Goal: Task Accomplishment & Management: Manage account settings

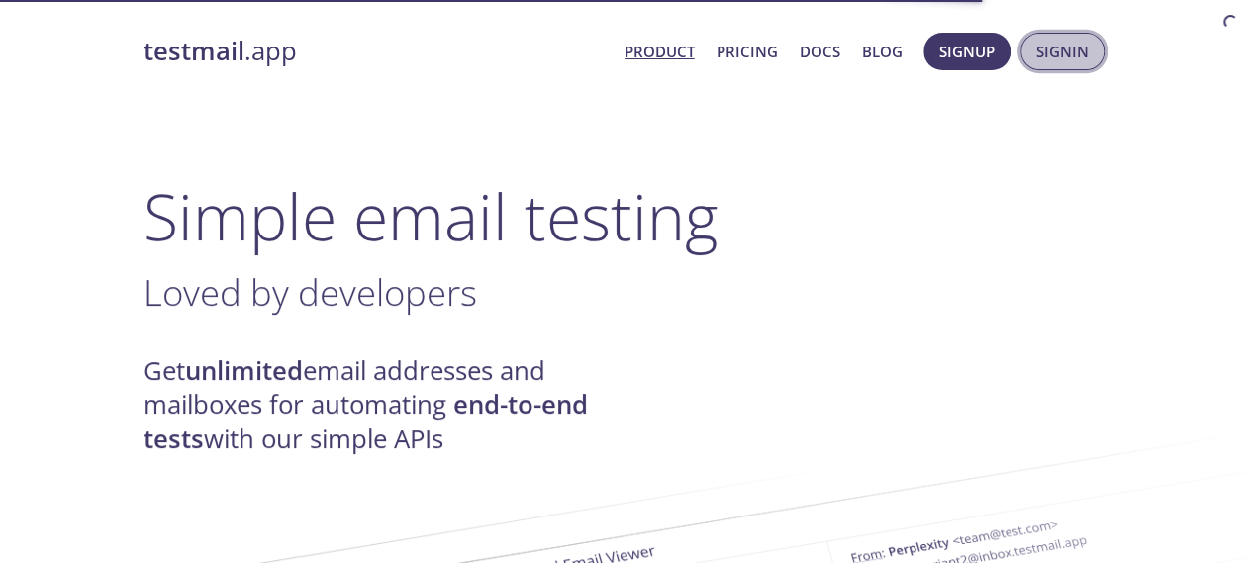
click at [1065, 43] on span "Signin" at bounding box center [1062, 52] width 52 height 26
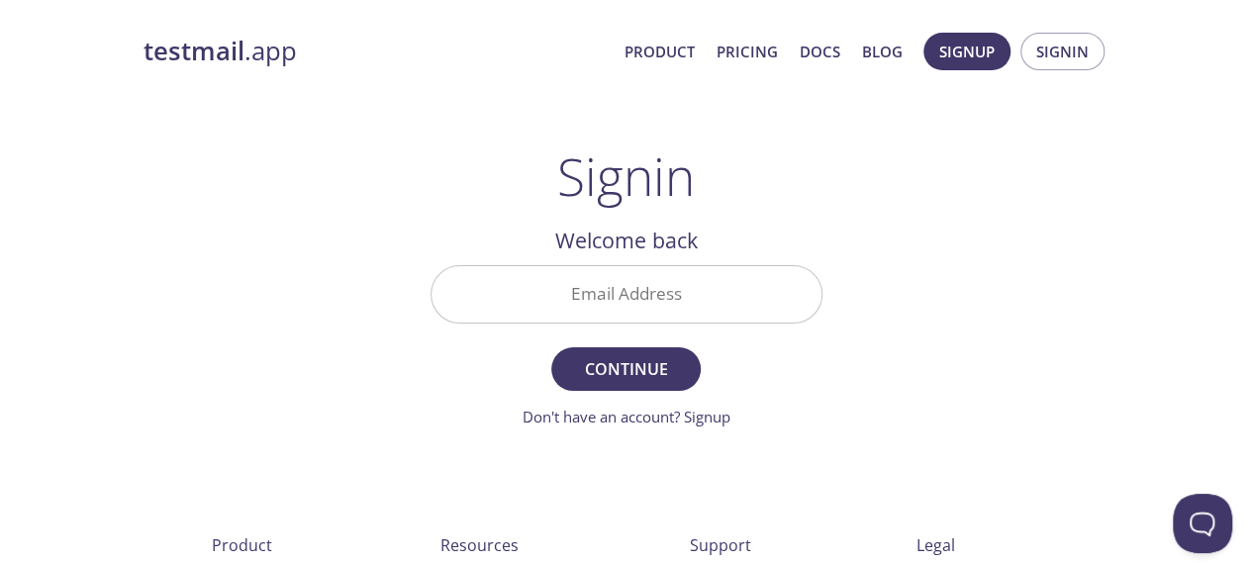
click at [642, 292] on input "Email Address" at bounding box center [626, 294] width 390 height 56
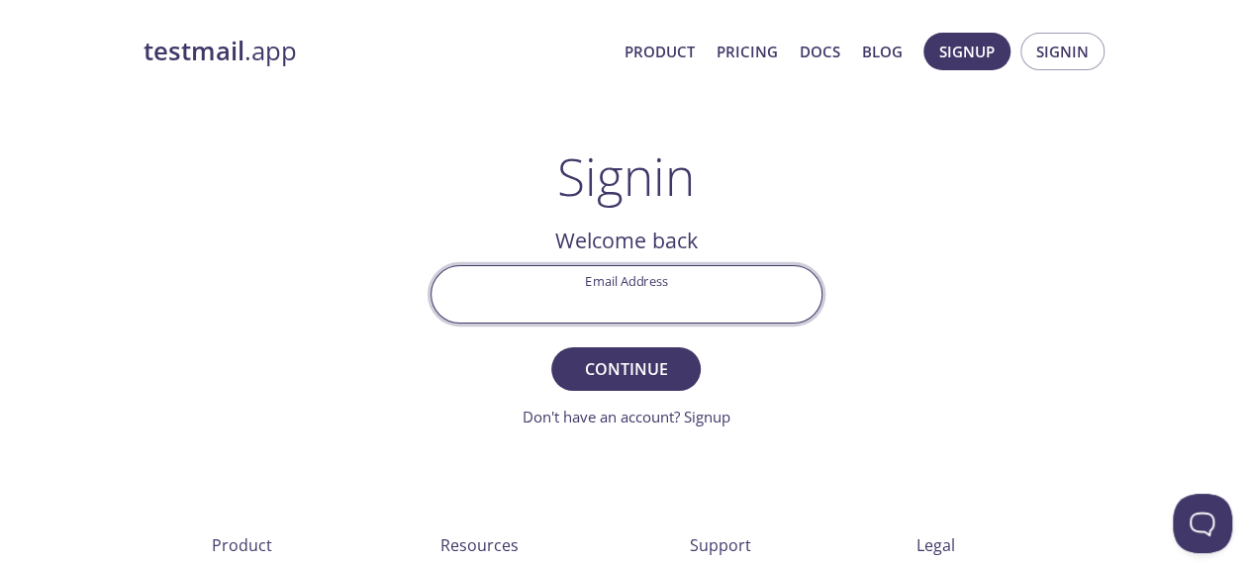
type input "[EMAIL_ADDRESS][DOMAIN_NAME]"
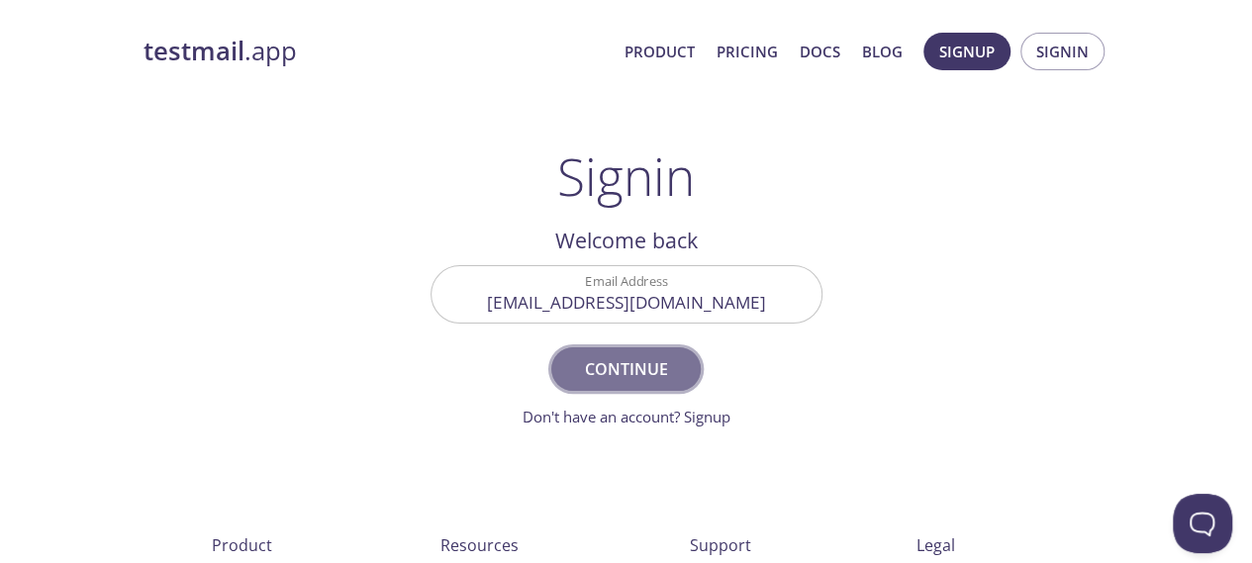
click at [635, 356] on span "Continue" at bounding box center [625, 369] width 105 height 28
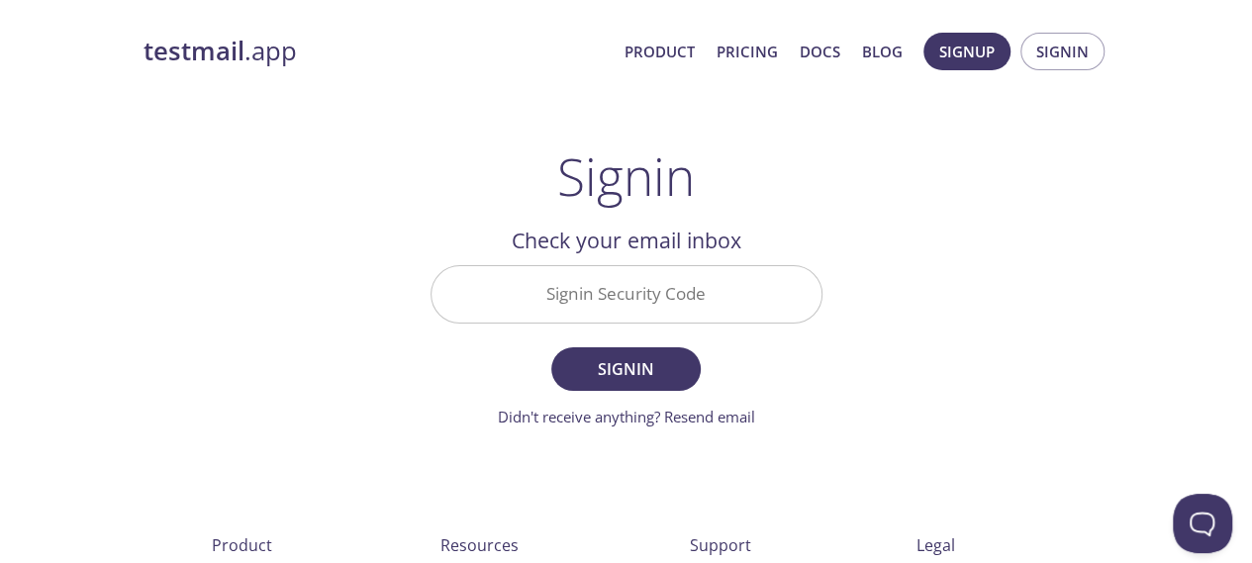
click at [632, 294] on input "Signin Security Code" at bounding box center [626, 294] width 390 height 56
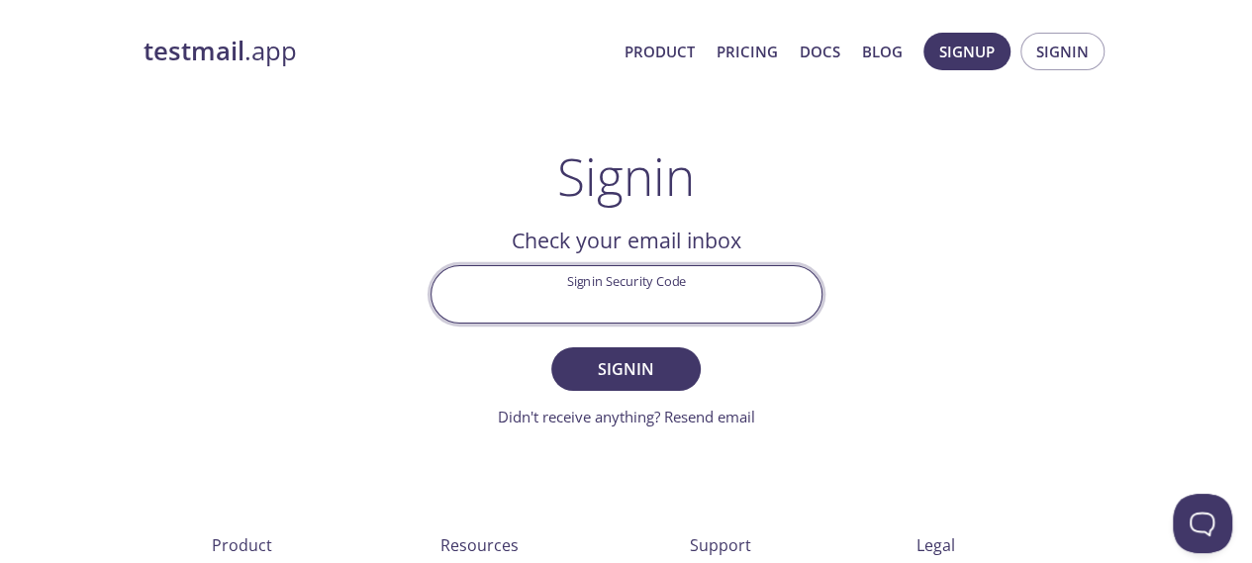
paste input "K1AQ1KU"
type input "K1AQ1KU"
click at [642, 364] on span "Signin" at bounding box center [625, 369] width 105 height 28
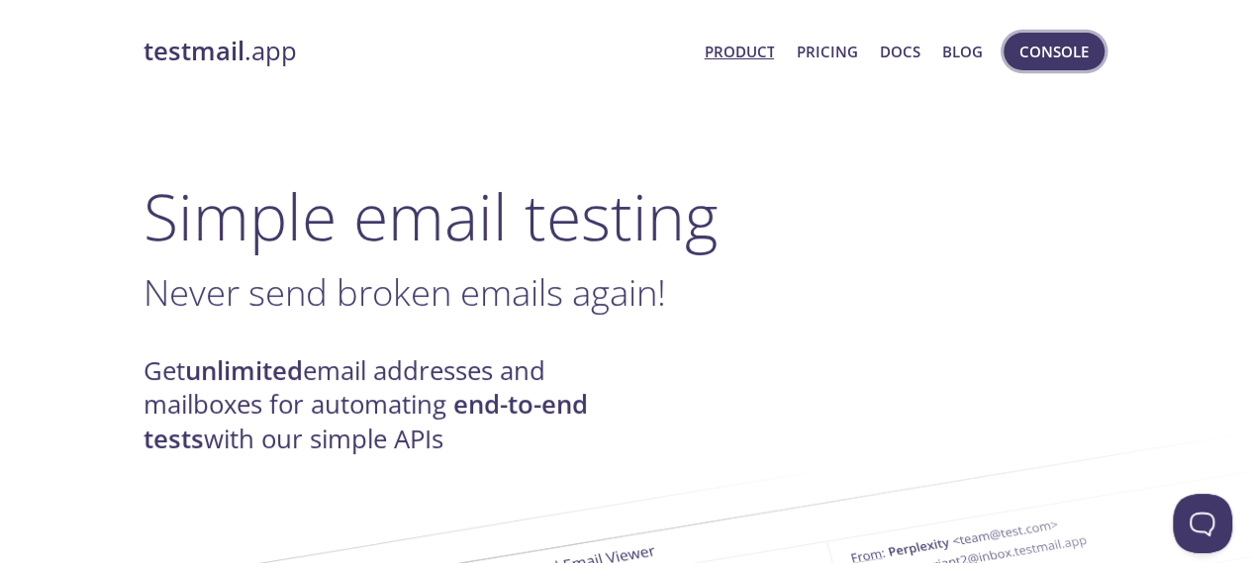
click at [1084, 58] on span "Console" at bounding box center [1053, 52] width 69 height 26
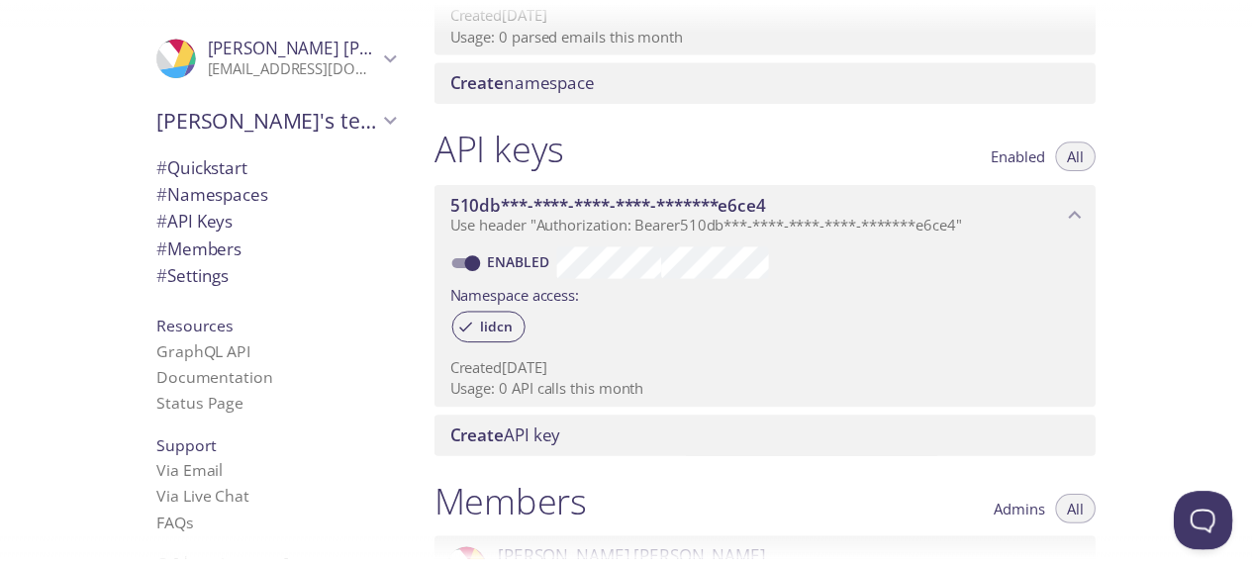
scroll to position [843, 0]
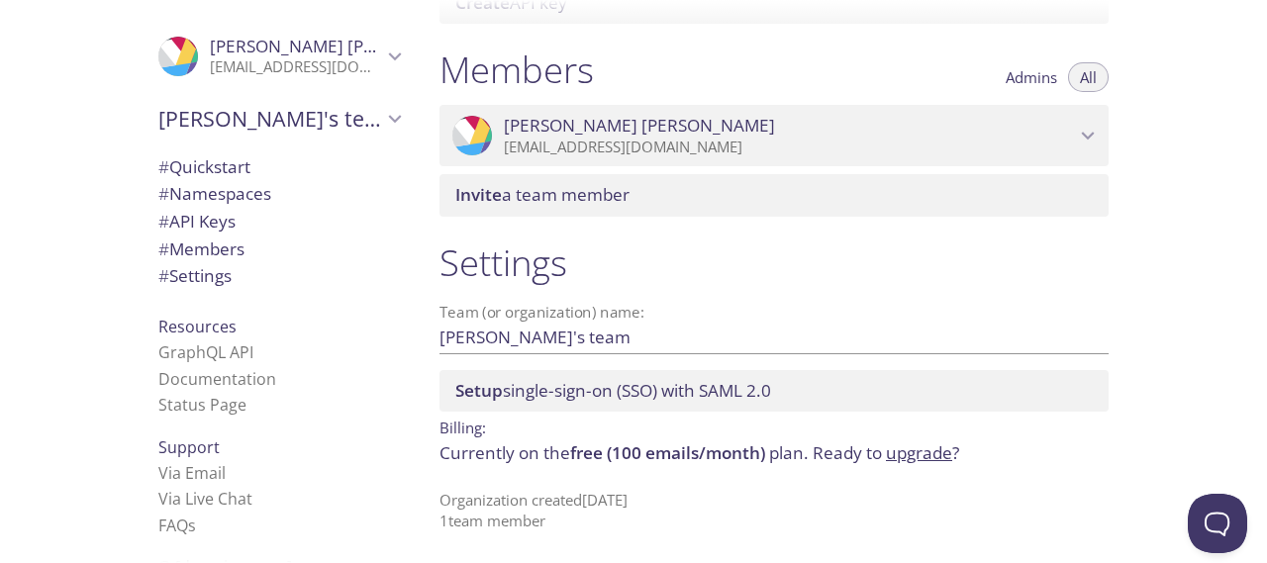
click at [382, 60] on icon "Venkata chavali" at bounding box center [395, 57] width 26 height 26
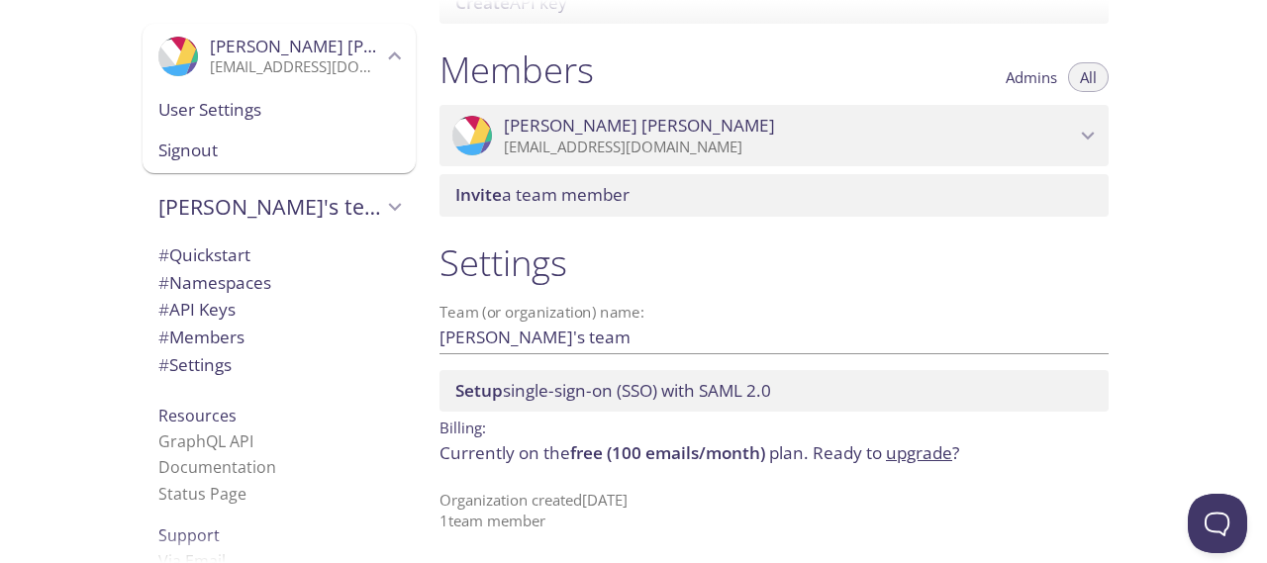
click at [220, 150] on span "Signout" at bounding box center [278, 151] width 241 height 26
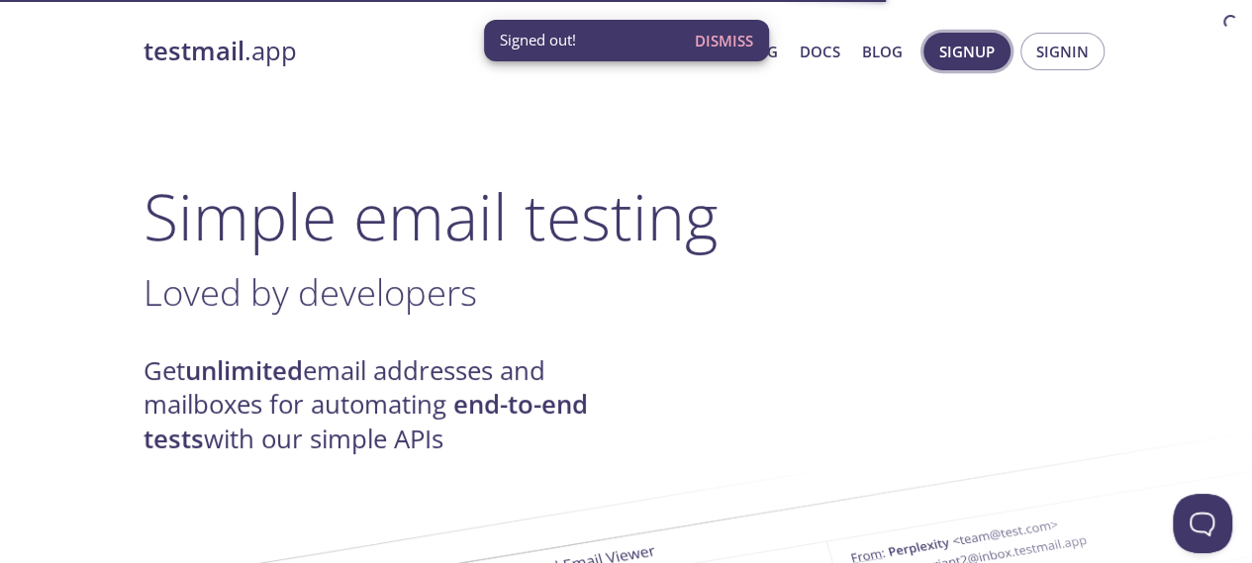
click at [984, 62] on span "Signup" at bounding box center [966, 52] width 55 height 26
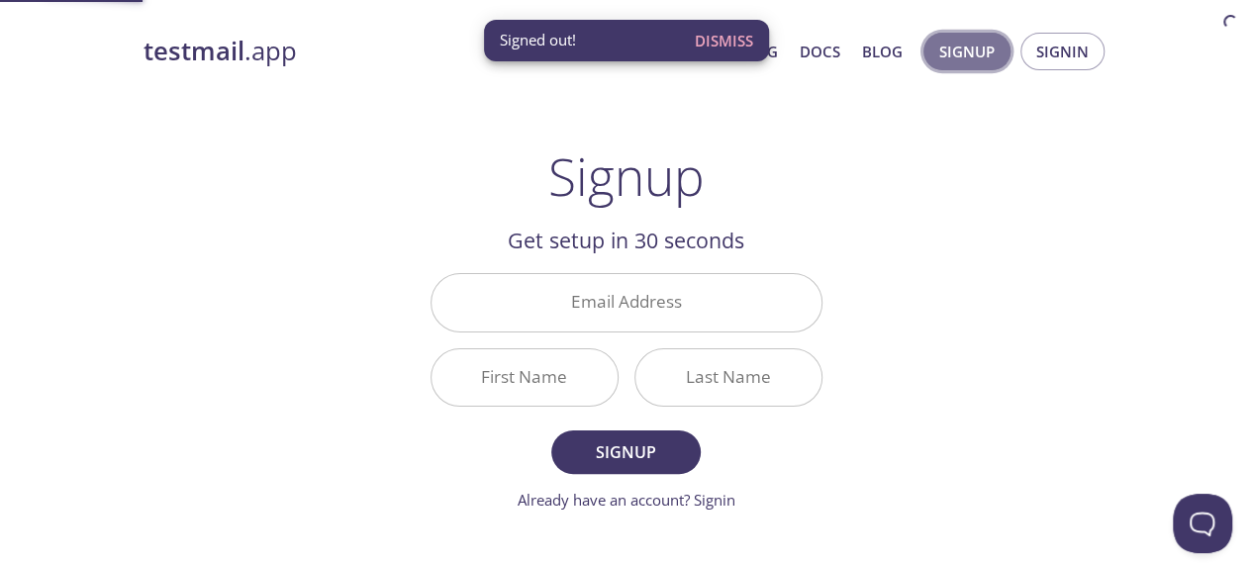
click at [984, 62] on span "Signup" at bounding box center [966, 52] width 55 height 26
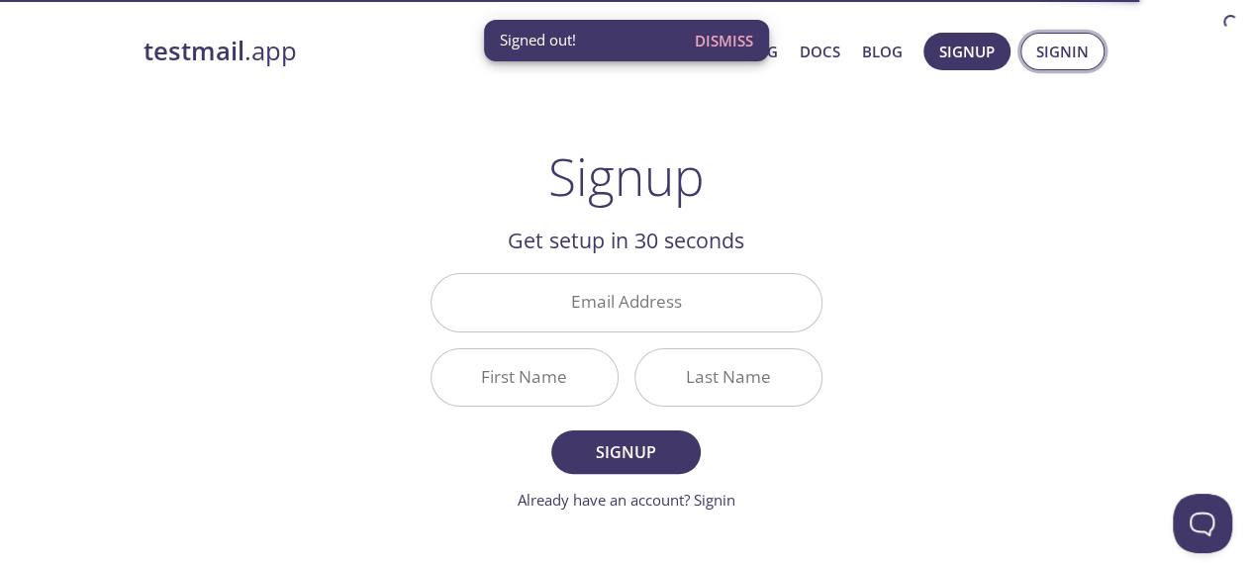
click at [1092, 52] on button "Signin" at bounding box center [1062, 52] width 84 height 38
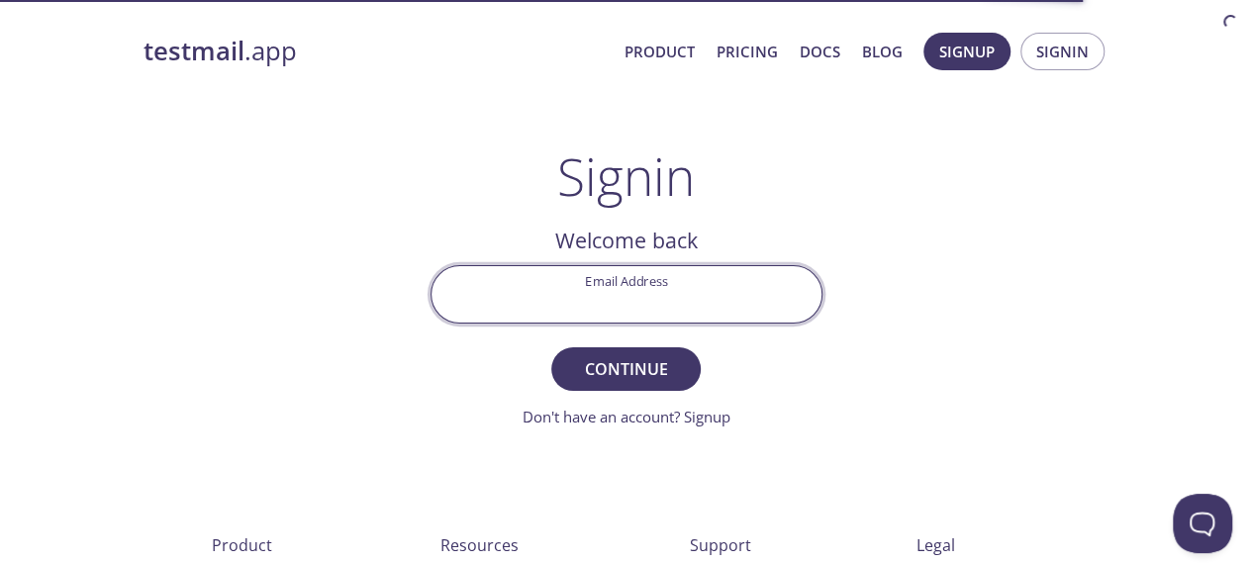
click at [677, 288] on input "Email Address" at bounding box center [626, 294] width 390 height 56
type input "[EMAIL_ADDRESS][DOMAIN_NAME]"
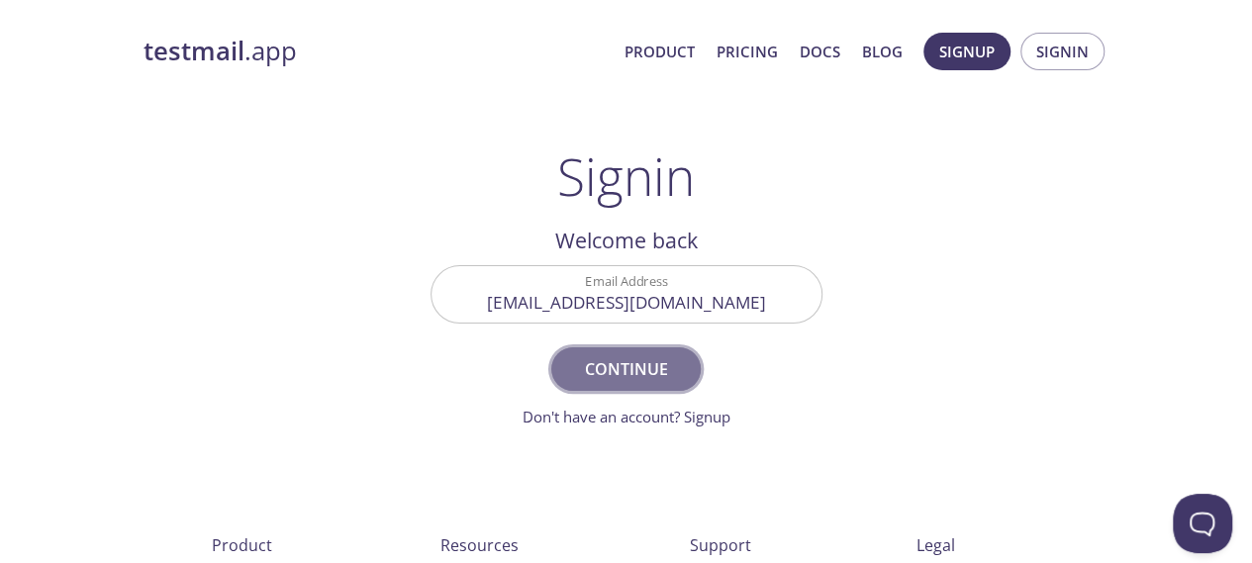
click at [641, 377] on span "Continue" at bounding box center [625, 369] width 105 height 28
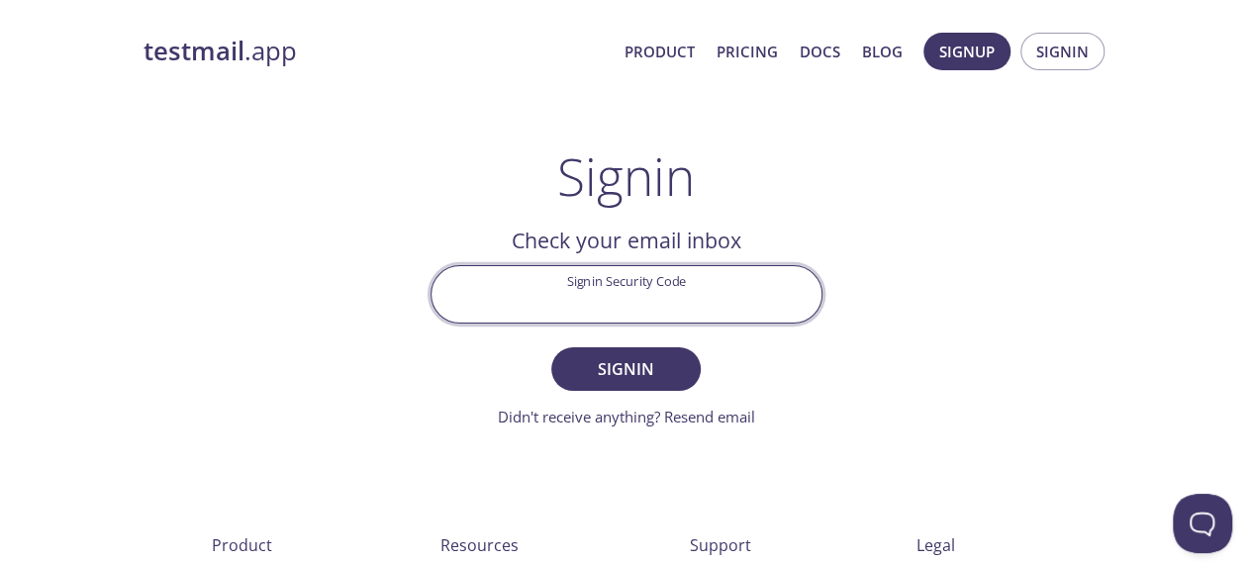
click at [673, 287] on input "Signin Security Code" at bounding box center [626, 294] width 390 height 56
paste input "QX8L8PG"
type input "QX8L8PG"
click at [669, 371] on span "Signin" at bounding box center [625, 369] width 105 height 28
